Goal: Navigation & Orientation: Find specific page/section

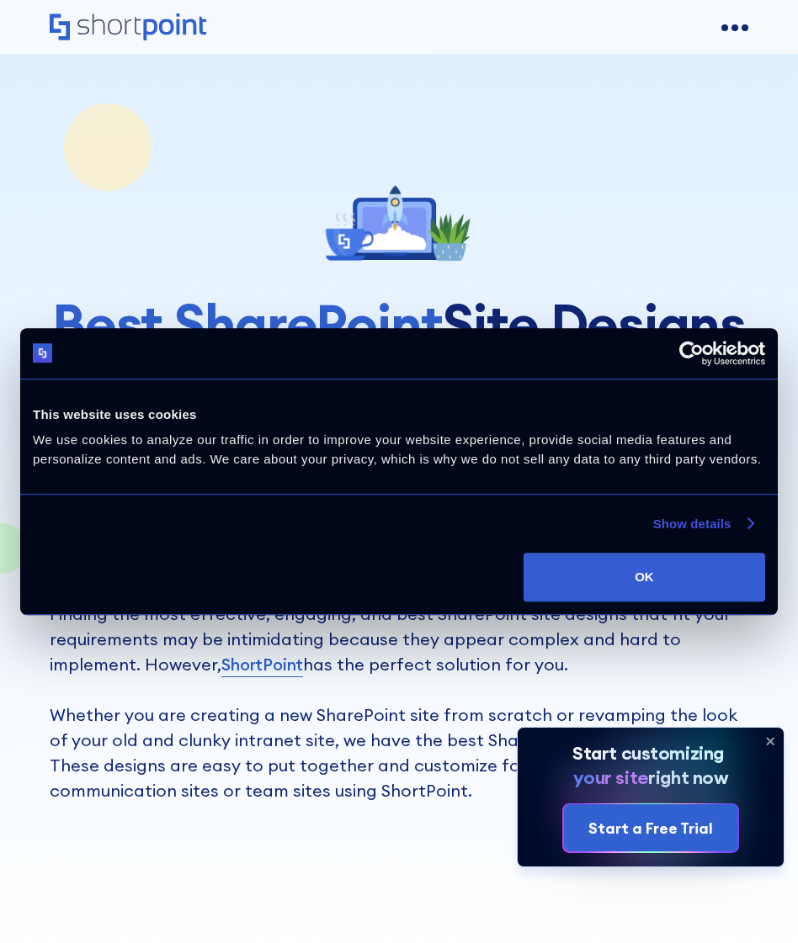
click at [709, 518] on link "Show details" at bounding box center [702, 524] width 99 height 20
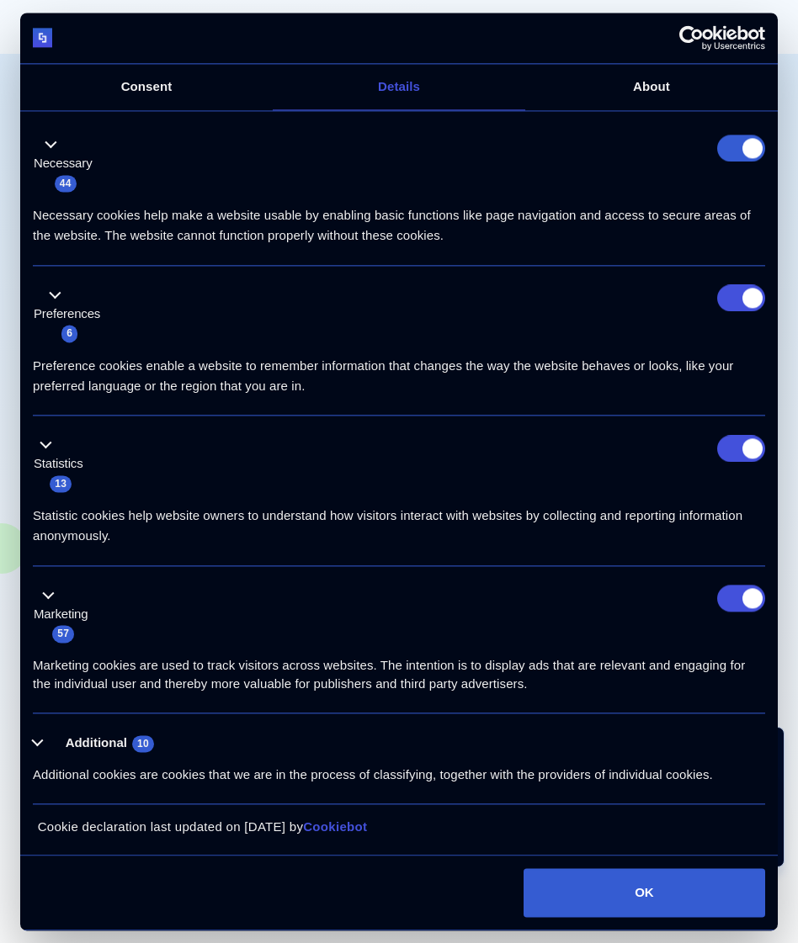
click at [754, 146] on form at bounding box center [741, 148] width 48 height 27
click at [756, 300] on input "Preferences" at bounding box center [741, 298] width 48 height 27
checkbox input "false"
click at [746, 445] on input "Statistics" at bounding box center [741, 448] width 48 height 27
checkbox input "false"
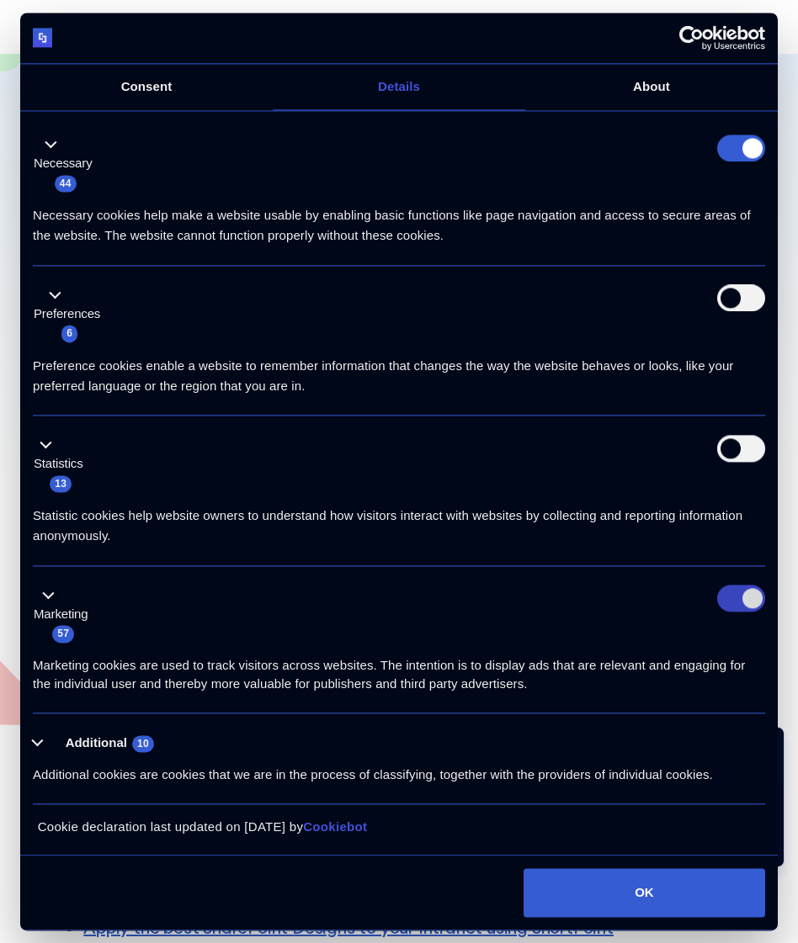
scroll to position [505, 0]
click at [740, 599] on input "Marketing" at bounding box center [741, 599] width 48 height 27
checkbox input "false"
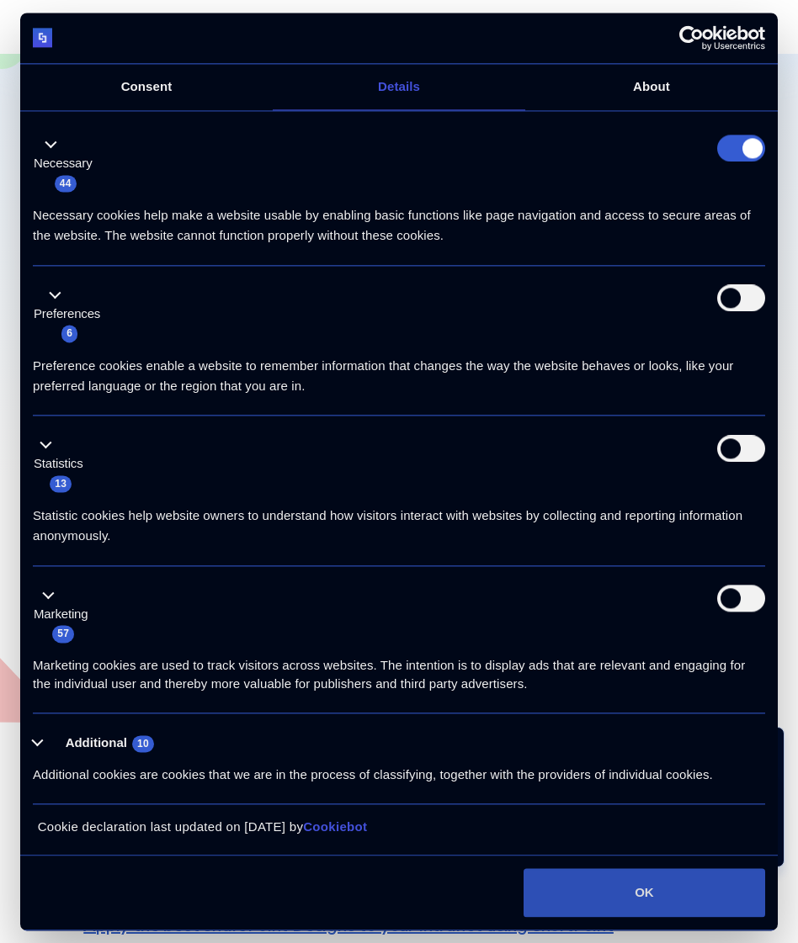
click at [658, 899] on button "OK" at bounding box center [644, 892] width 242 height 49
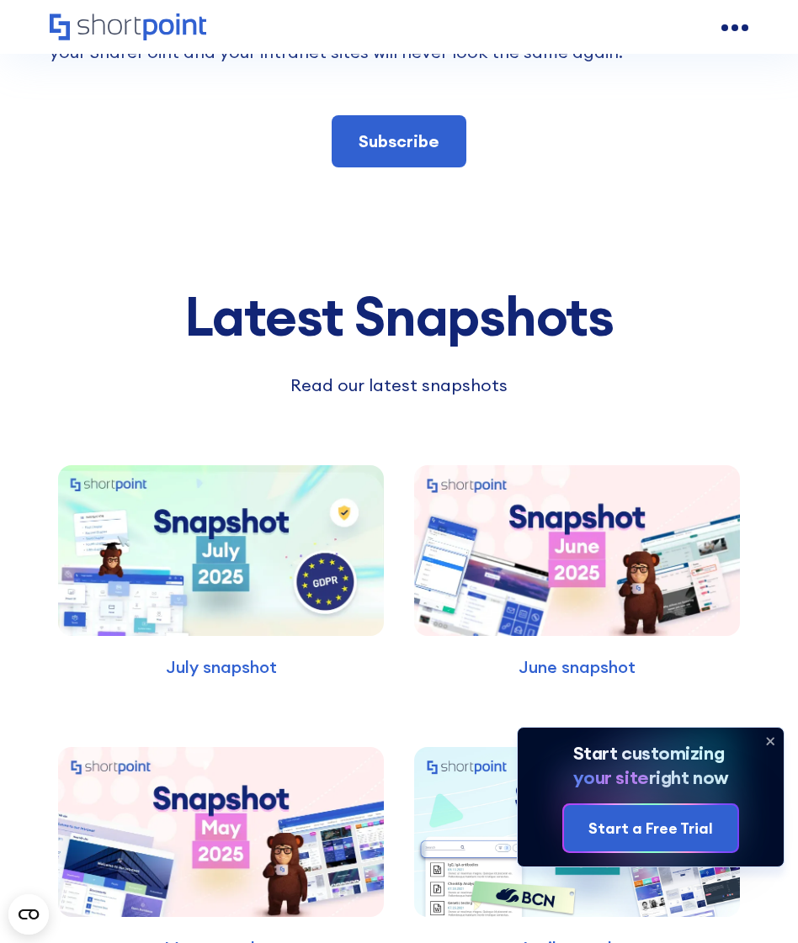
scroll to position [5386, 0]
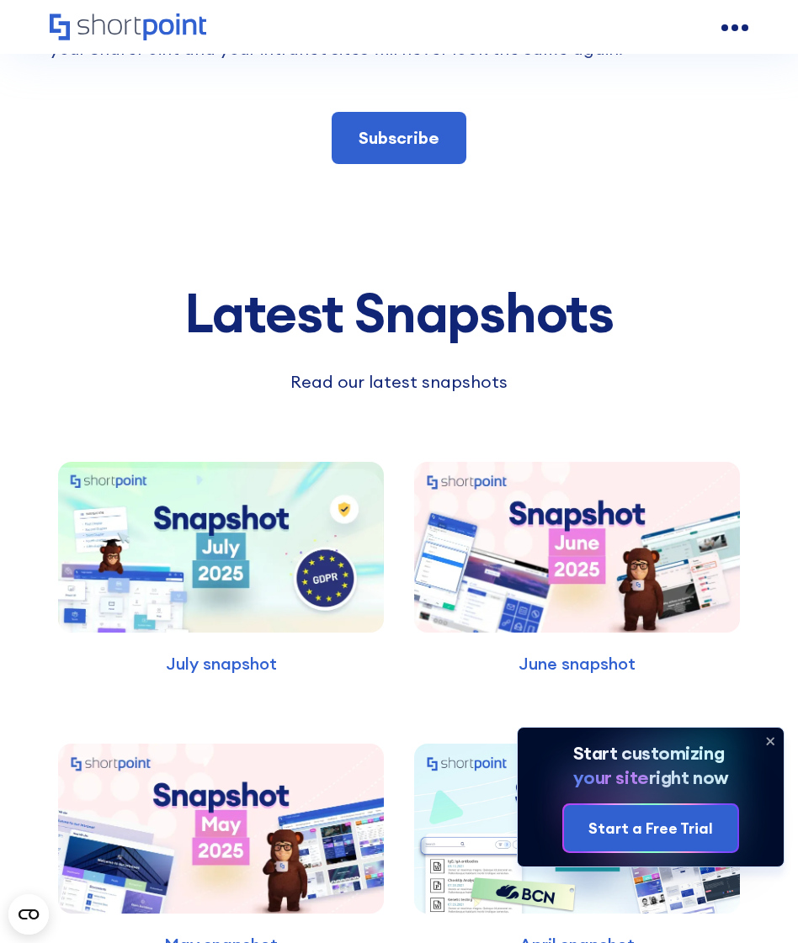
click at [206, 524] on img at bounding box center [221, 547] width 326 height 171
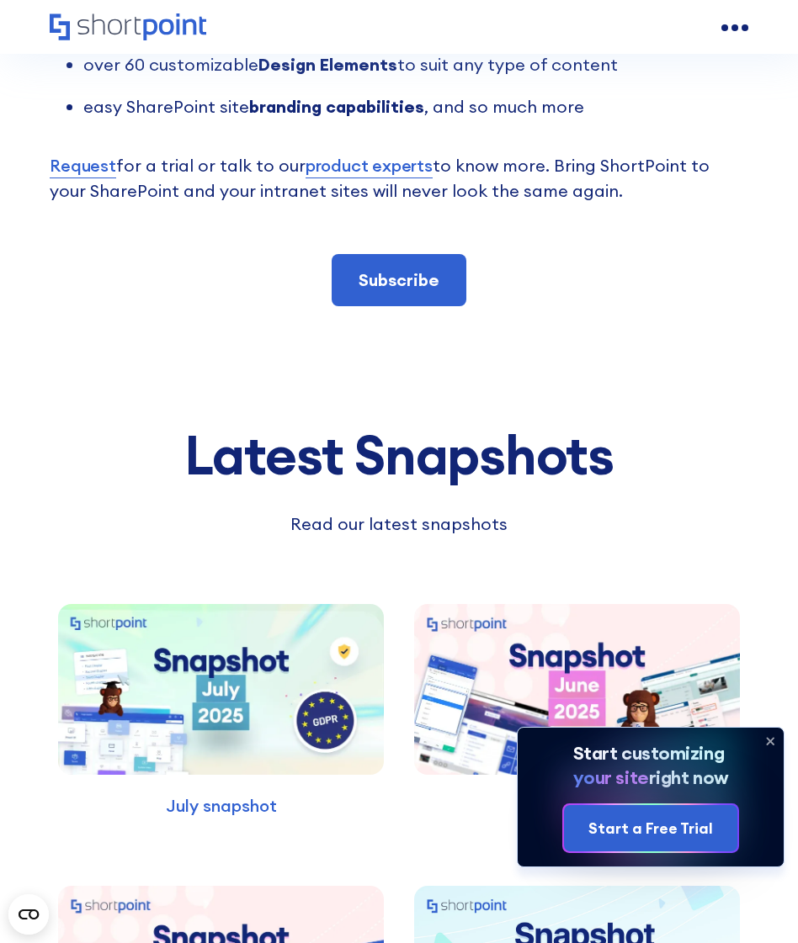
scroll to position [4965, 0]
